Goal: Information Seeking & Learning: Check status

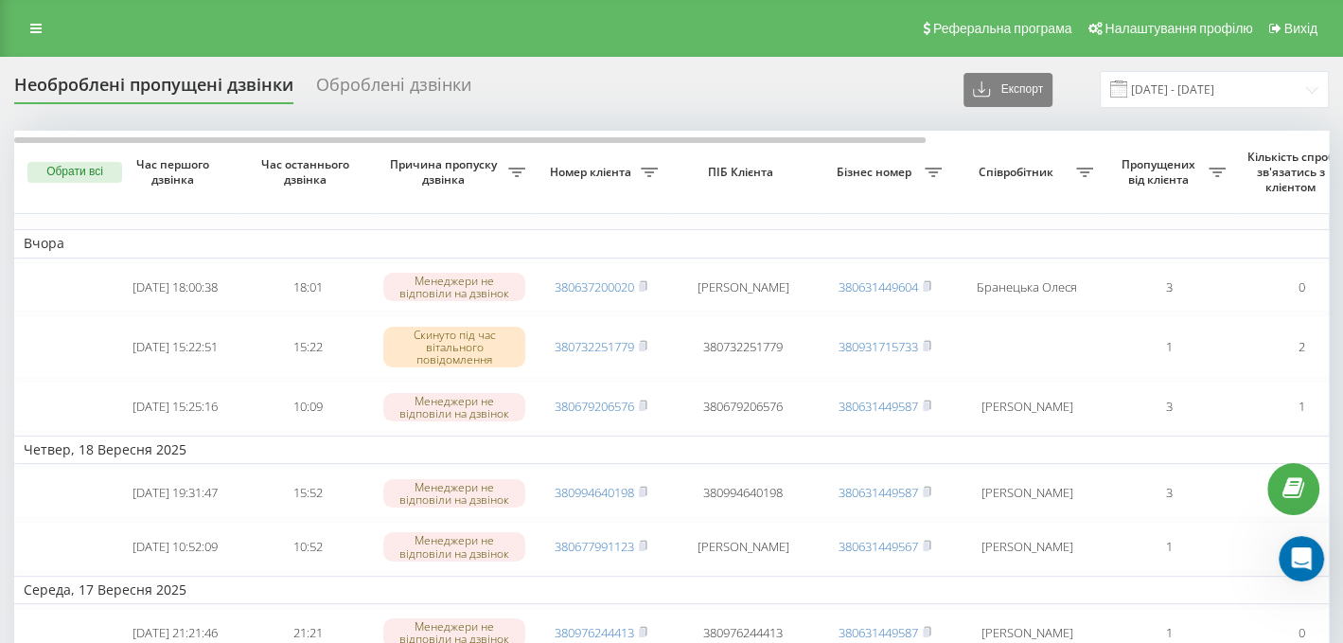
scroll to position [198, 0]
click at [0, 26] on div "Реферальна програма Налаштування профілю Вихід" at bounding box center [671, 28] width 1343 height 57
click at [29, 18] on link at bounding box center [36, 28] width 34 height 26
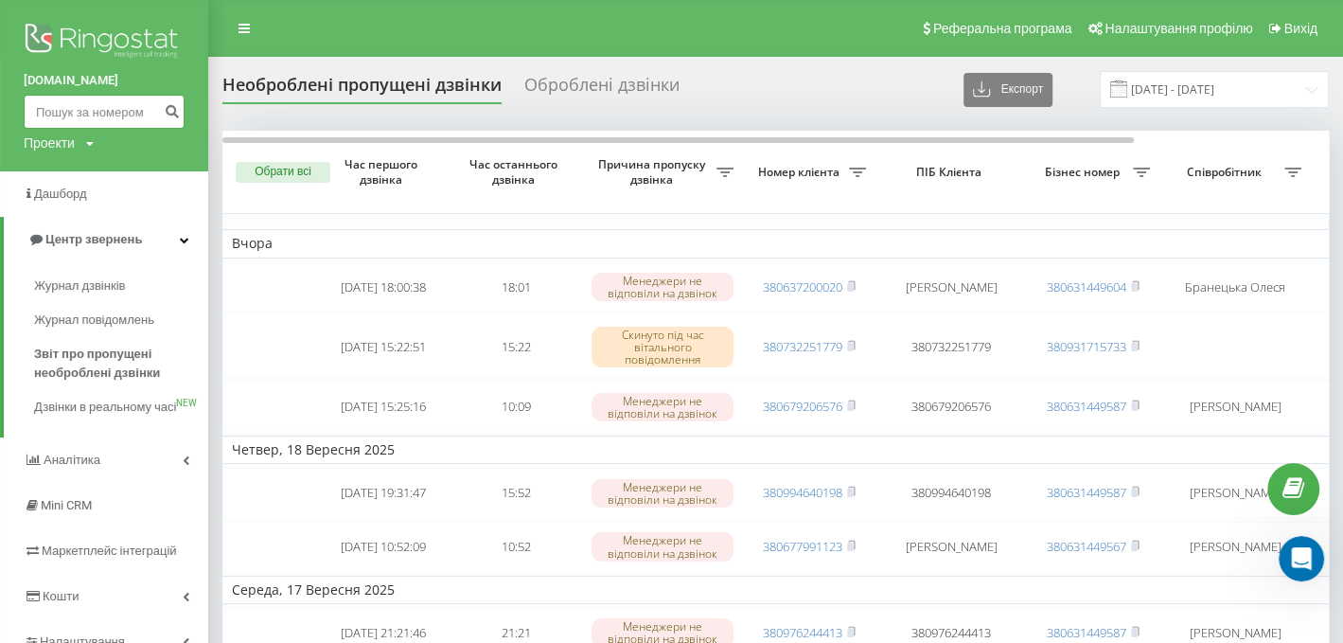
click at [38, 118] on input at bounding box center [104, 112] width 161 height 34
paste input "380953719771"
type input "380953719771"
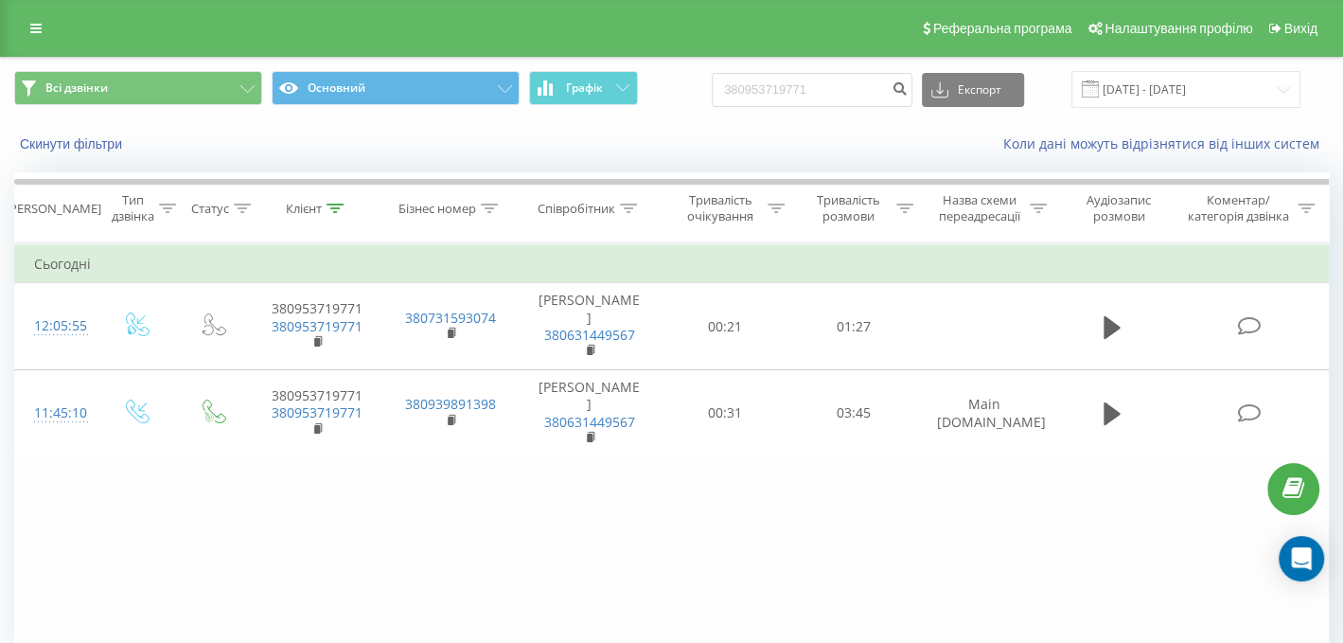
click at [31, 36] on link at bounding box center [36, 28] width 34 height 26
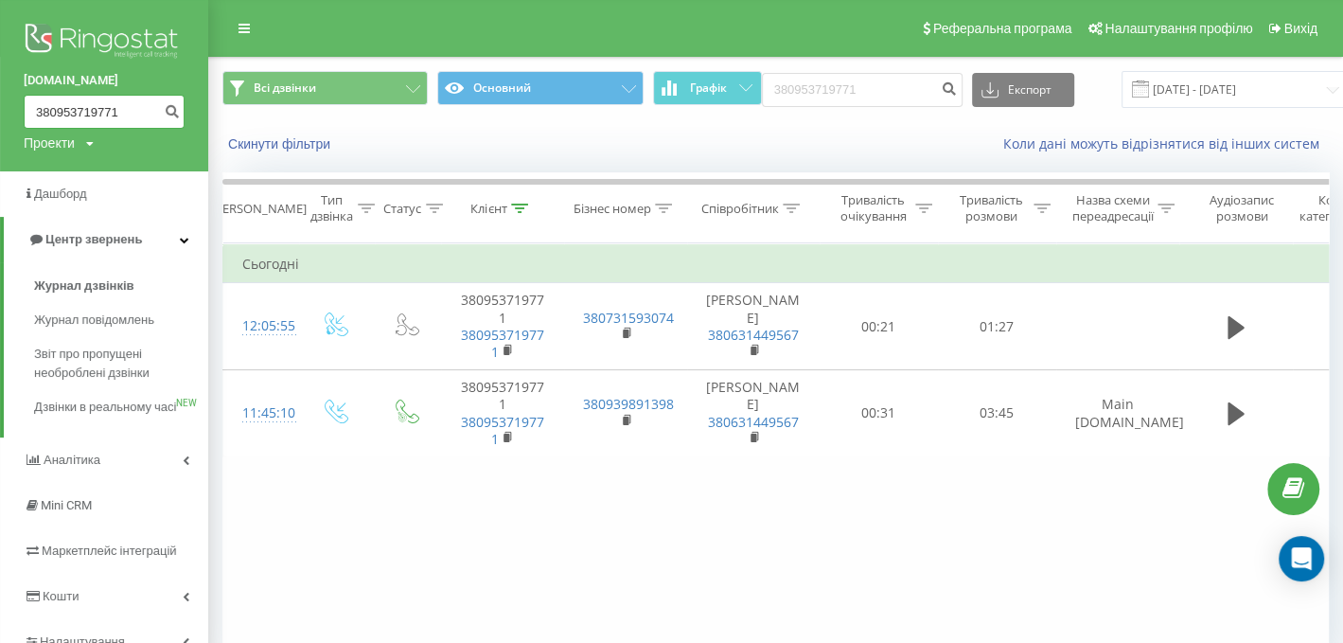
click at [51, 110] on input "380953719771" at bounding box center [104, 112] width 161 height 34
paste input "380733842658"
drag, startPoint x: 29, startPoint y: 110, endPoint x: 527, endPoint y: 153, distance: 499.7
click at [527, 153] on div "nowodvorski.ua 383807338426580953719771 Проекти nowodvorski.ua Дашборд Центр зв…" at bounding box center [671, 321] width 1343 height 643
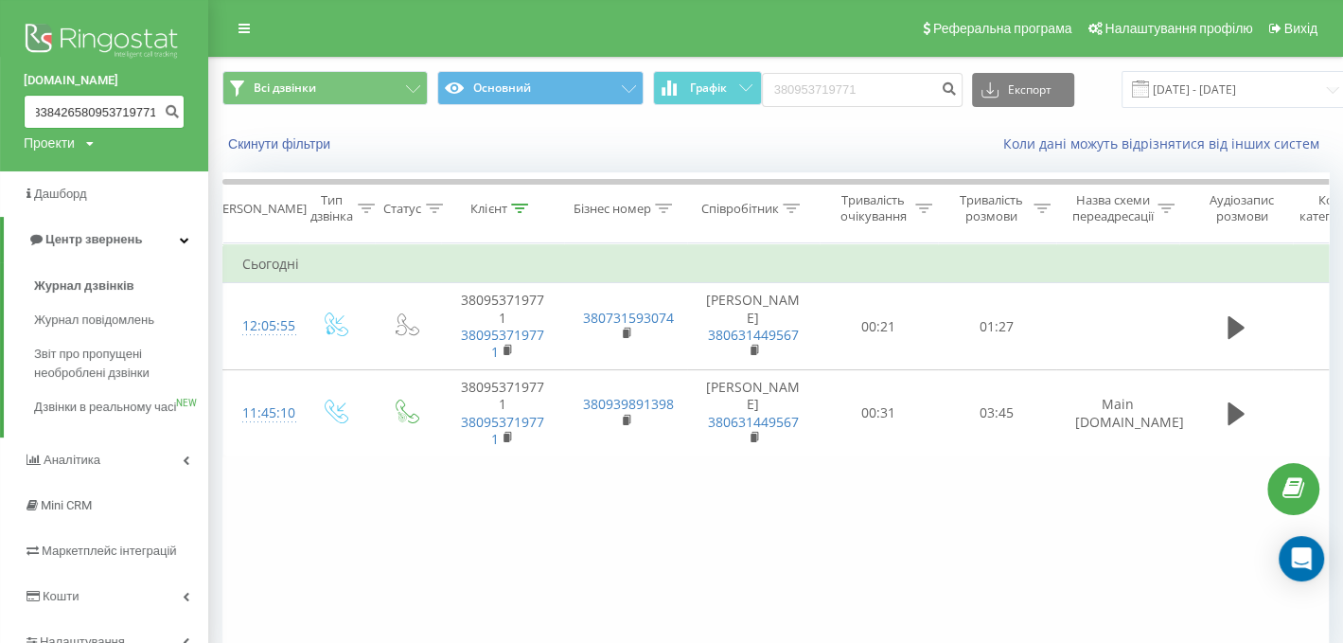
paste input "0733842658"
type input "380733842658"
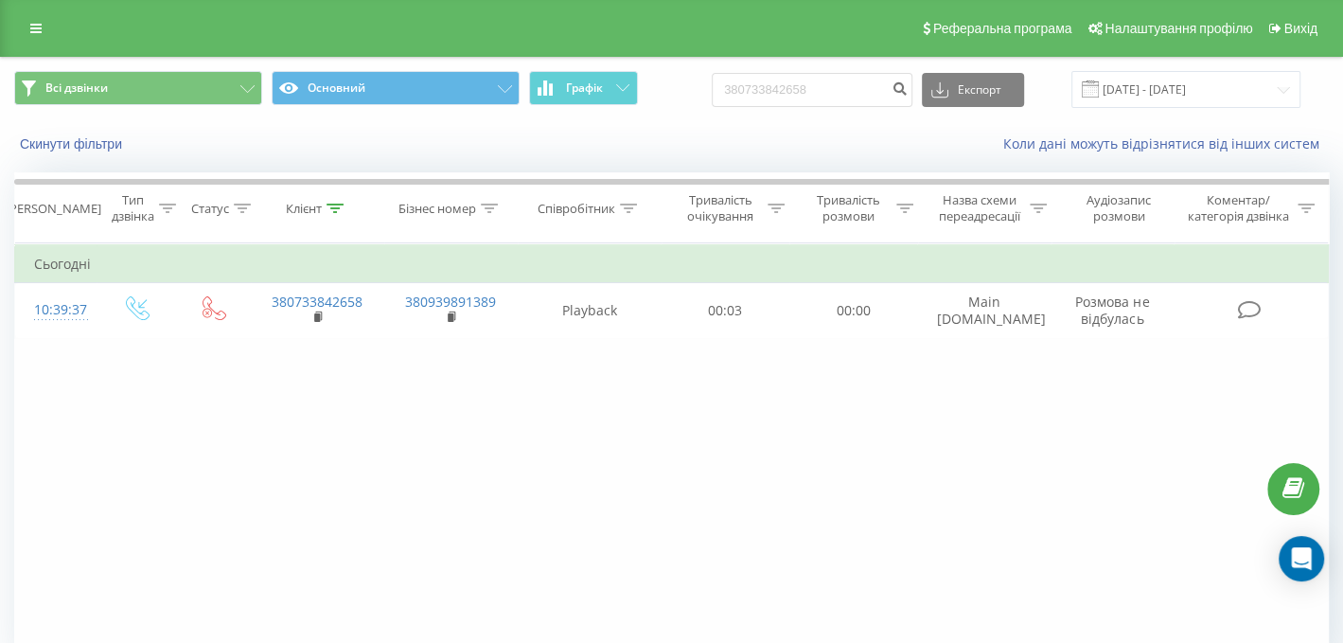
click at [452, 476] on div "Фільтрувати за умовою Дорівнює Введіть значення Скасувати OK Фільтрувати за умо…" at bounding box center [671, 456] width 1315 height 426
click at [19, 32] on link at bounding box center [36, 28] width 34 height 26
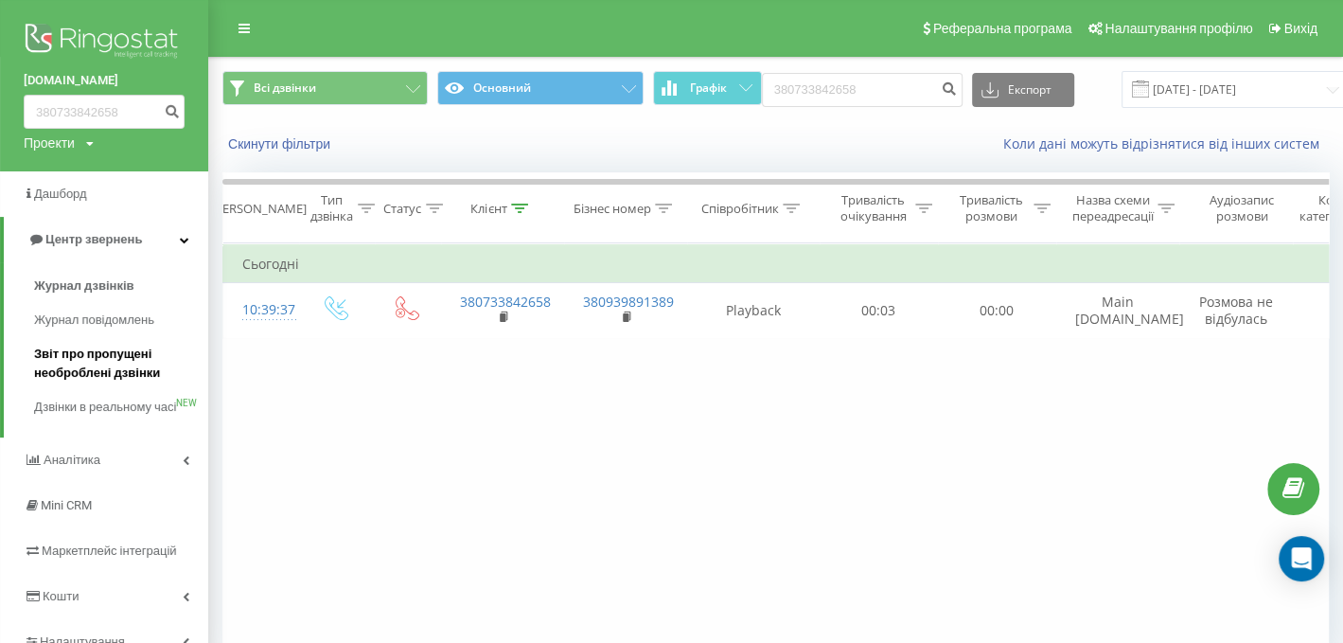
click at [106, 359] on span "Звіт про пропущені необроблені дзвінки" at bounding box center [116, 363] width 165 height 38
